Goal: Task Accomplishment & Management: Complete application form

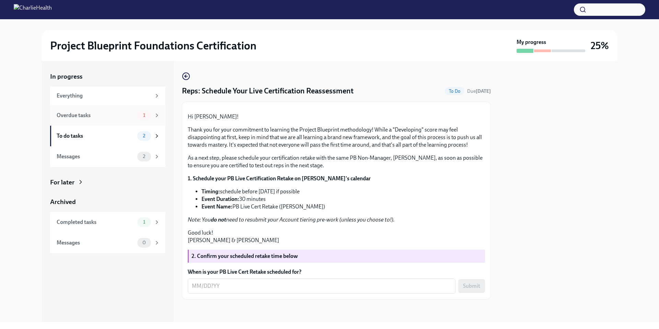
click at [134, 111] on div "Overdue tasks 1" at bounding box center [108, 115] width 103 height 10
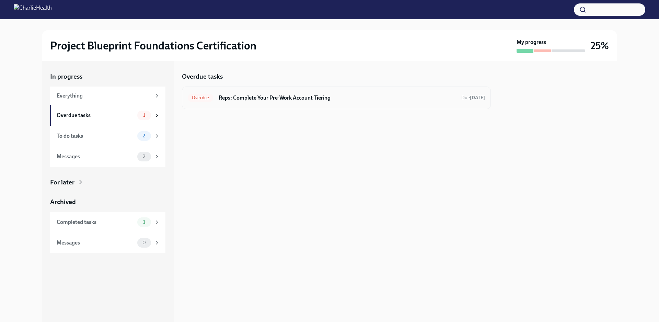
click at [248, 100] on h6 "Reps: Complete Your Pre-Work Account Tiering" at bounding box center [337, 98] width 237 height 8
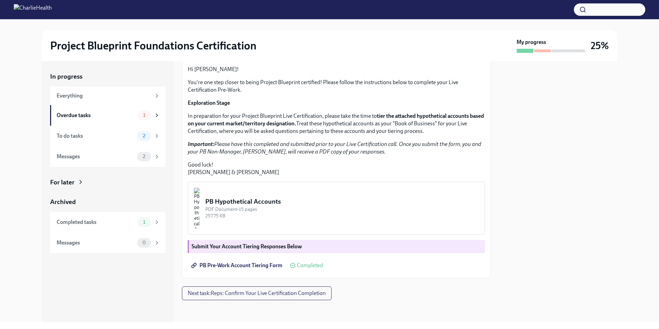
scroll to position [118, 0]
click at [302, 201] on div "PB Hypothetical Accounts" at bounding box center [342, 201] width 274 height 9
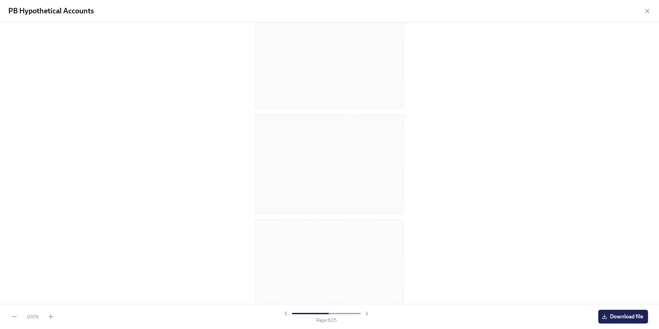
scroll to position [1297, 0]
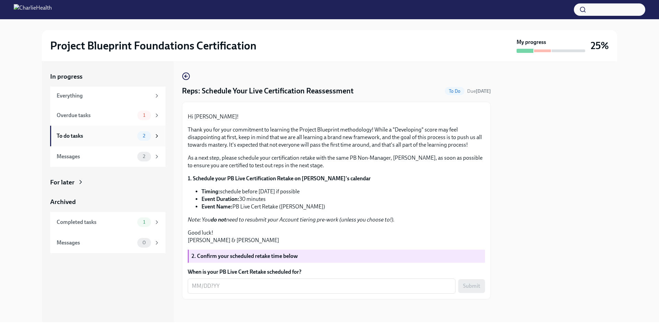
click at [139, 136] on span "2" at bounding box center [144, 135] width 11 height 5
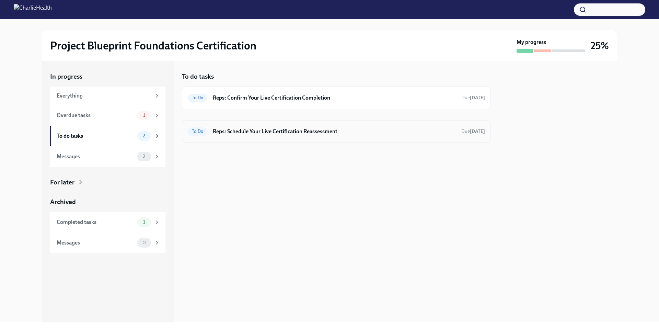
click at [297, 130] on h6 "Reps: Schedule Your Live Certification Reassessment" at bounding box center [334, 132] width 243 height 8
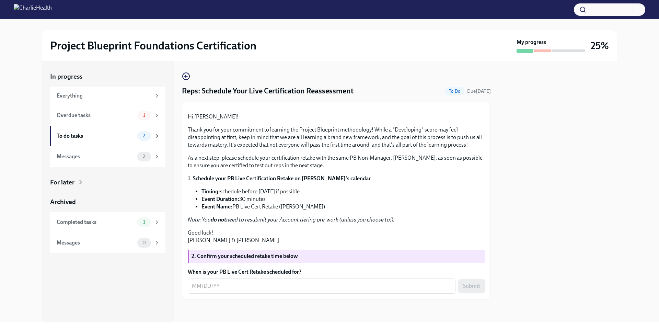
scroll to position [70, 0]
click at [251, 287] on textarea "When is your PB Live Cert Retake scheduled for?" at bounding box center [321, 286] width 259 height 8
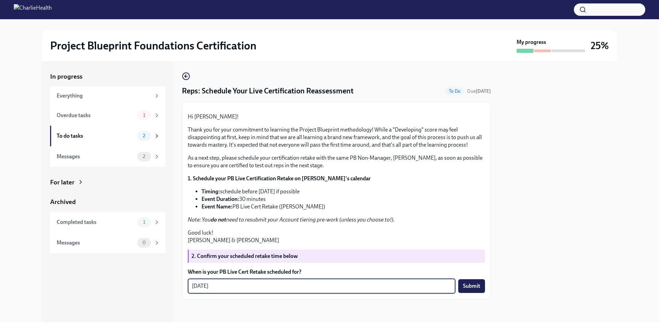
type textarea "[DATE]"
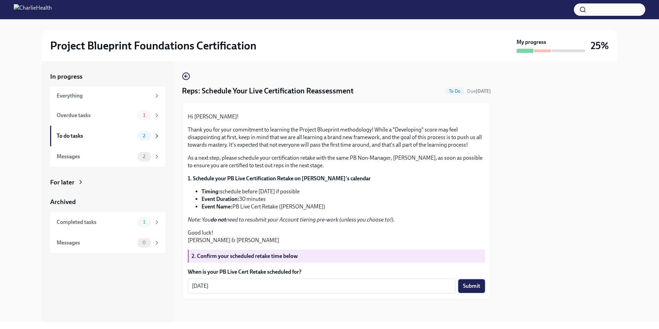
click at [467, 287] on span "Submit" at bounding box center [471, 285] width 17 height 7
click at [151, 155] on div "2" at bounding box center [148, 157] width 23 height 10
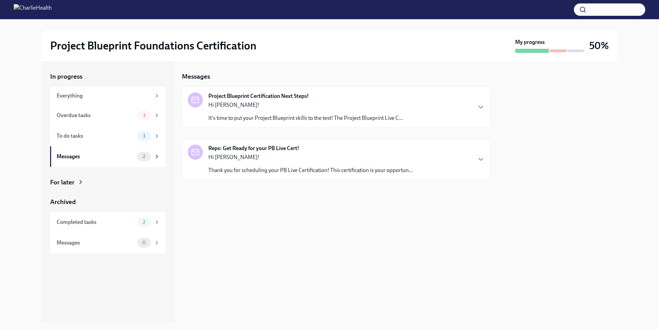
click at [237, 107] on p "Hi [PERSON_NAME]!" at bounding box center [305, 105] width 195 height 8
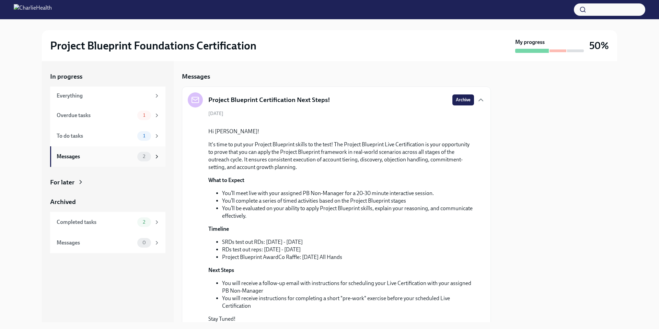
click at [121, 158] on div "Messages" at bounding box center [96, 157] width 78 height 8
click at [130, 158] on div "Messages" at bounding box center [96, 157] width 78 height 8
click at [126, 218] on div "Completed tasks" at bounding box center [96, 222] width 78 height 8
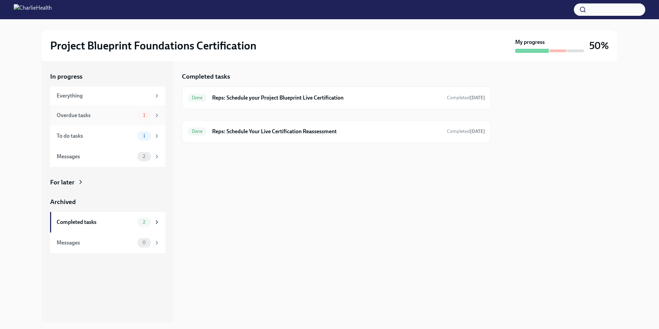
click at [144, 118] on div "1" at bounding box center [144, 115] width 14 height 10
click at [416, 94] on h6 "Reps: Complete Your Pre-Work Account Tiering" at bounding box center [337, 98] width 237 height 8
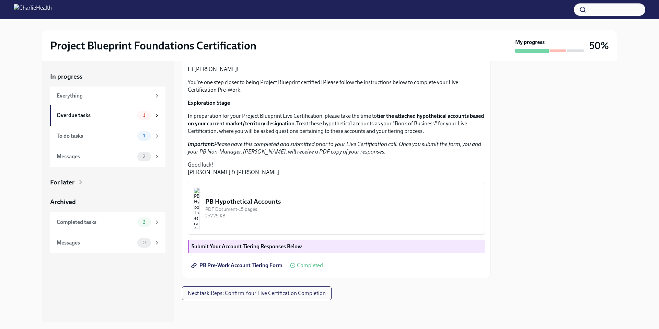
scroll to position [118, 0]
drag, startPoint x: 309, startPoint y: 264, endPoint x: 304, endPoint y: 266, distance: 6.1
click at [309, 264] on span "Completed" at bounding box center [310, 264] width 26 height 5
click at [264, 264] on span "PB Pre-Work Account Tiering Form" at bounding box center [237, 265] width 90 height 7
click at [246, 122] on strong "tier the attached hypothetical accounts based on your current market/territory …" at bounding box center [336, 120] width 296 height 14
